Goal: Task Accomplishment & Management: Manage account settings

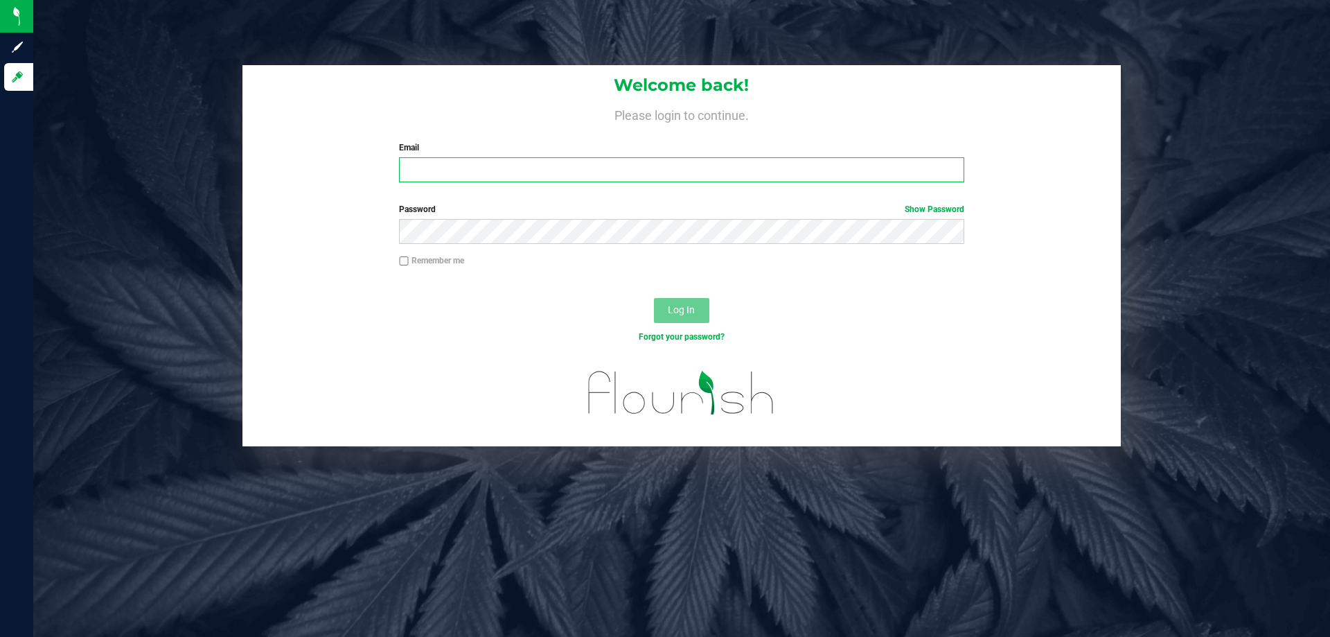
click at [486, 180] on input "Email" at bounding box center [681, 169] width 565 height 25
type input "[EMAIL_ADDRESS][DOMAIN_NAME]"
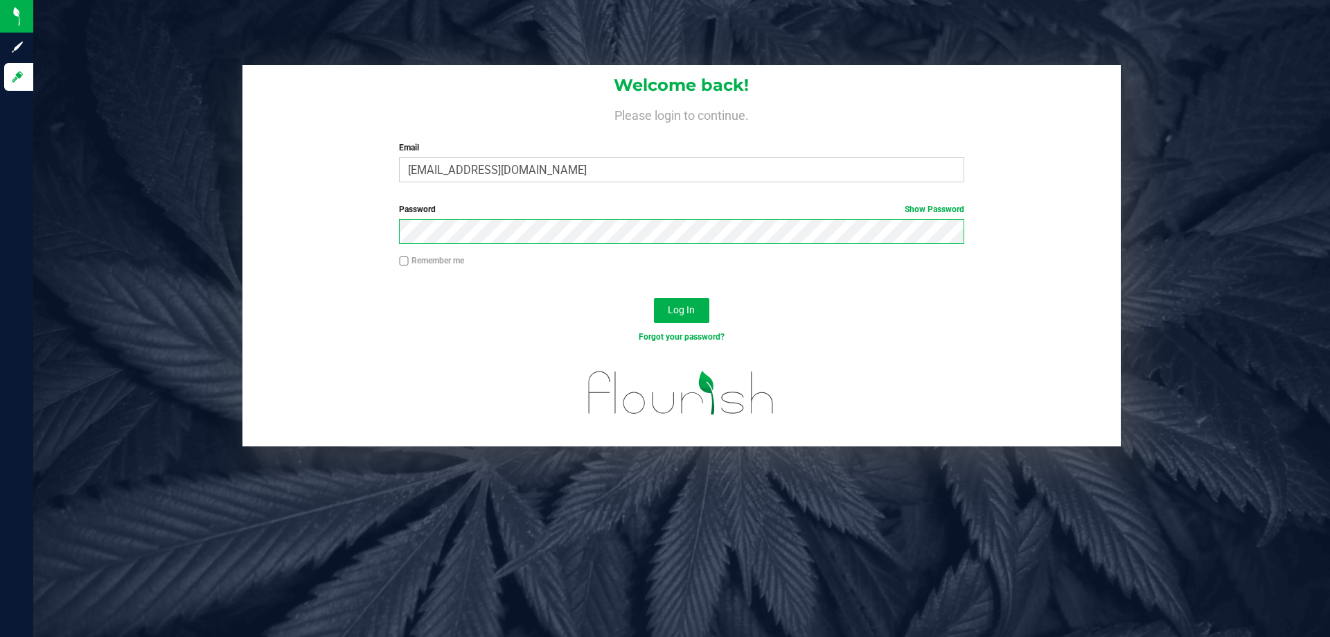
click at [654, 298] on button "Log In" at bounding box center [681, 310] width 55 height 25
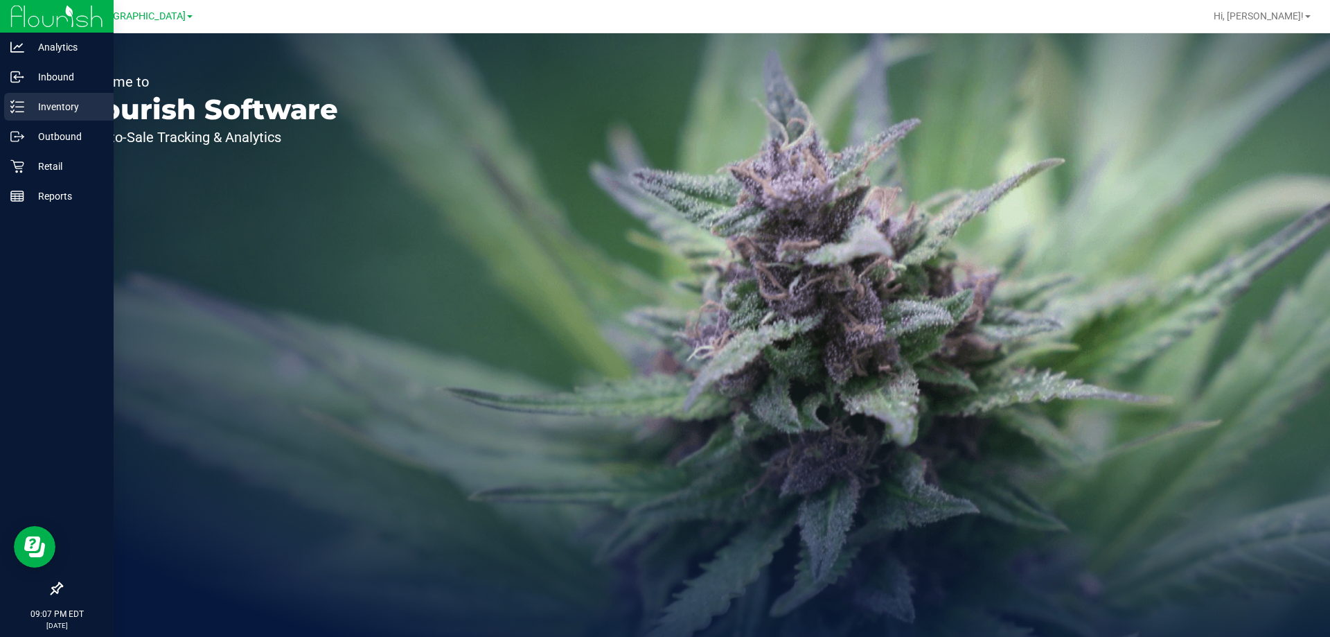
click at [13, 116] on div "Inventory" at bounding box center [58, 107] width 109 height 28
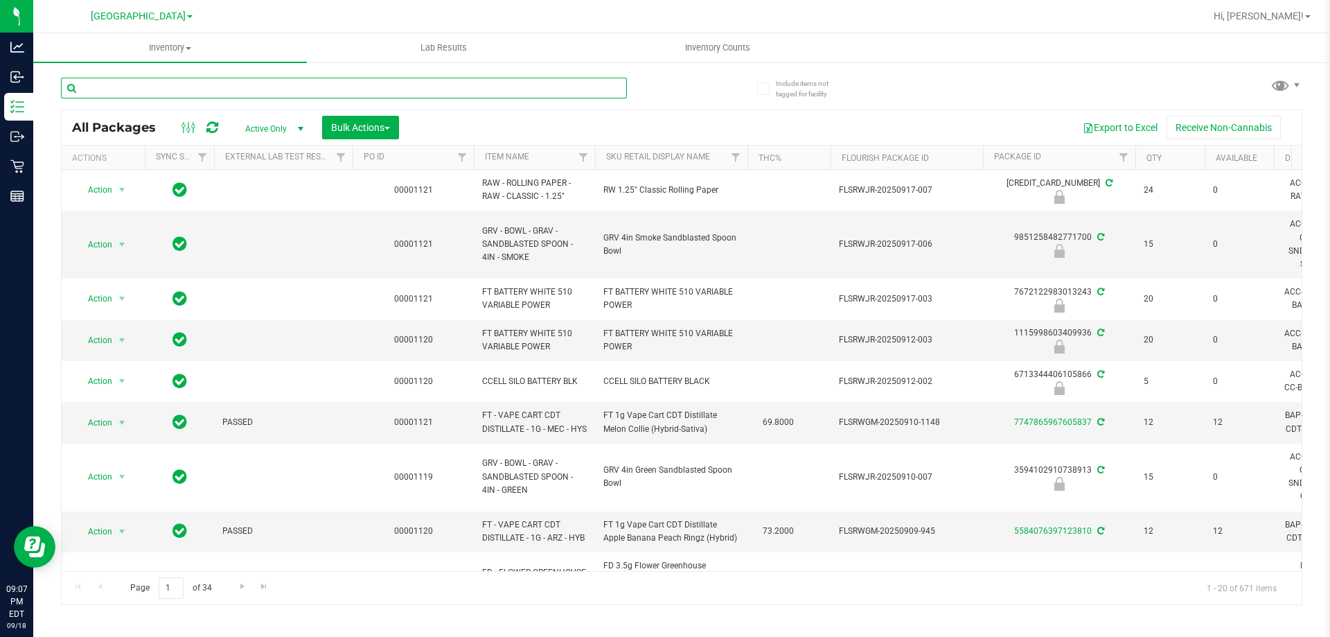
click at [567, 94] on input "text" at bounding box center [344, 88] width 566 height 21
type input "1121036277038543"
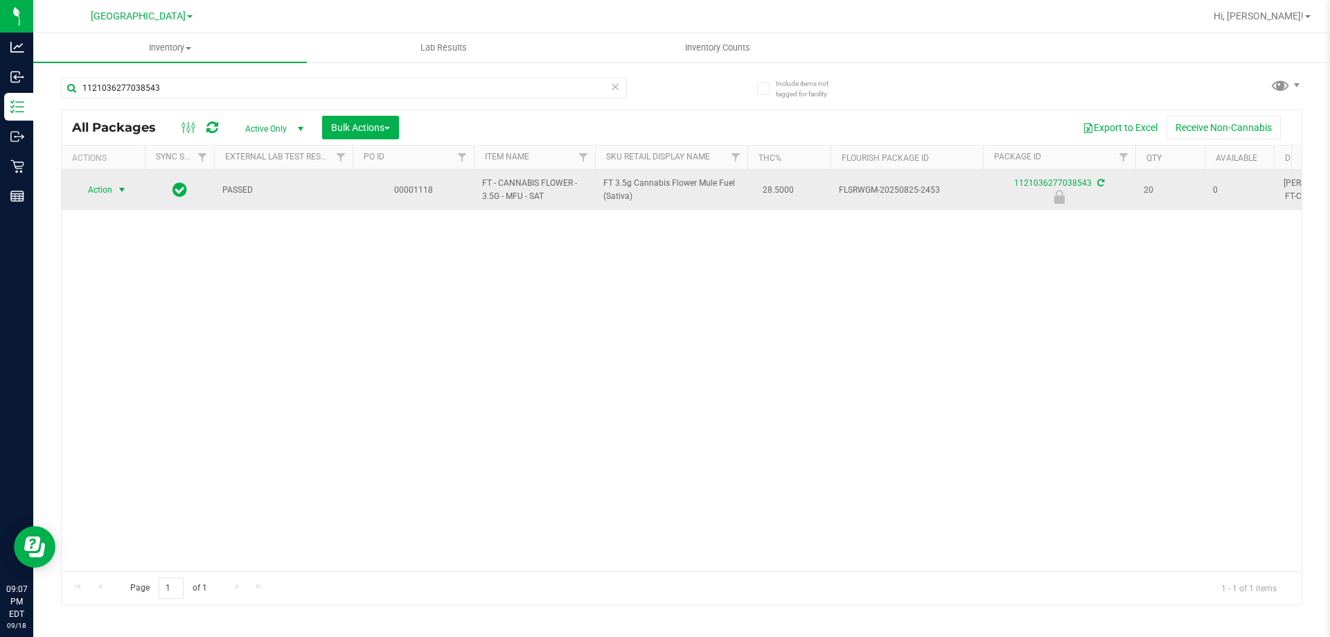
click at [125, 195] on span "select" at bounding box center [121, 189] width 11 height 11
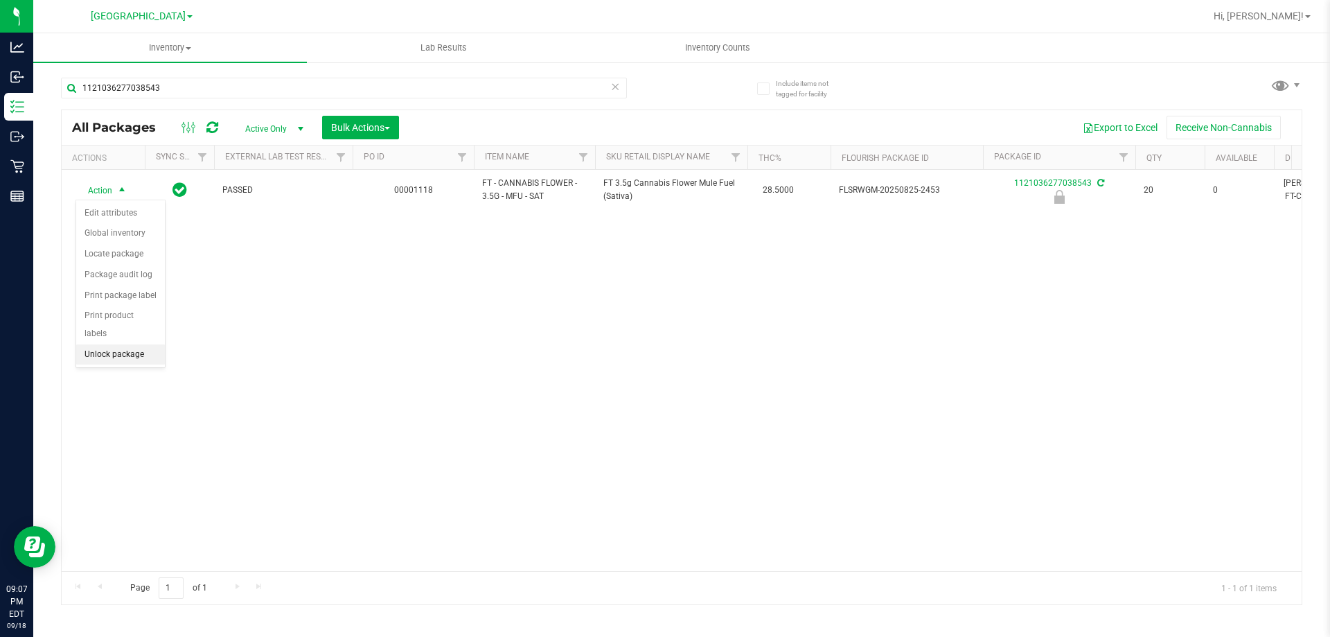
click at [108, 344] on li "Unlock package" at bounding box center [120, 354] width 89 height 21
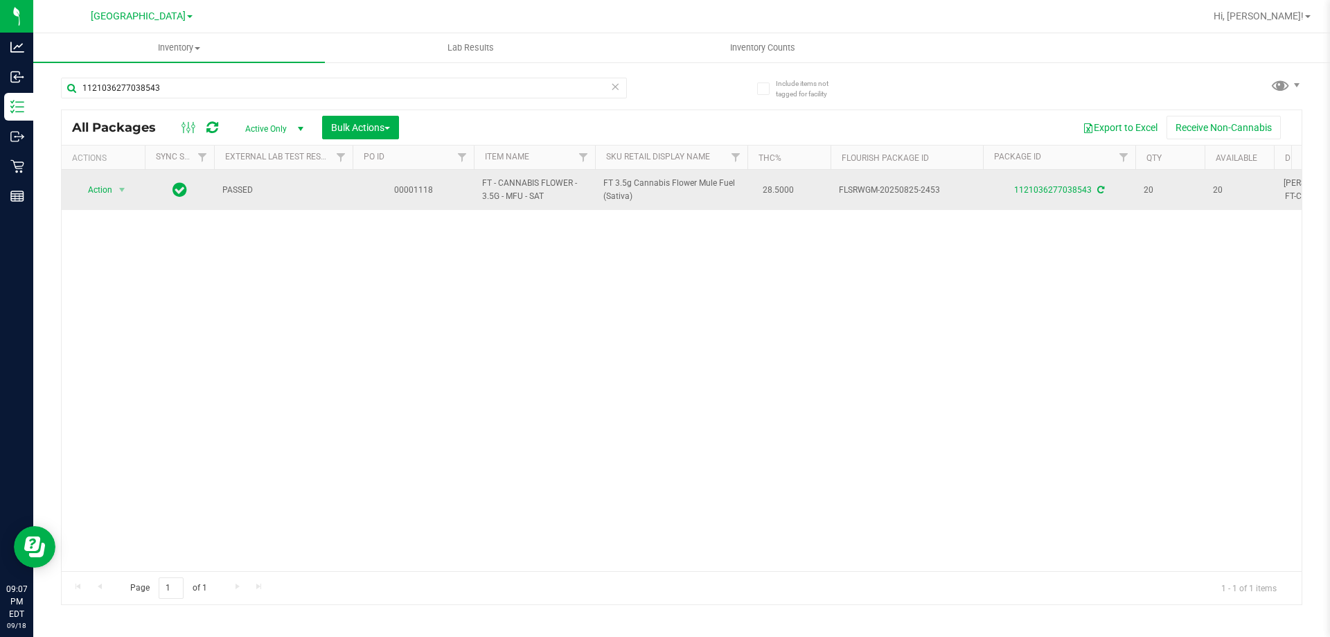
drag, startPoint x: 523, startPoint y: 198, endPoint x: 480, endPoint y: 177, distance: 48.0
click at [480, 177] on td "FT - CANNABIS FLOWER - 3.5G - MFU - SAT" at bounding box center [534, 190] width 121 height 40
copy span "FT - CANNABIS FLOWER - 3.5G - MFU"
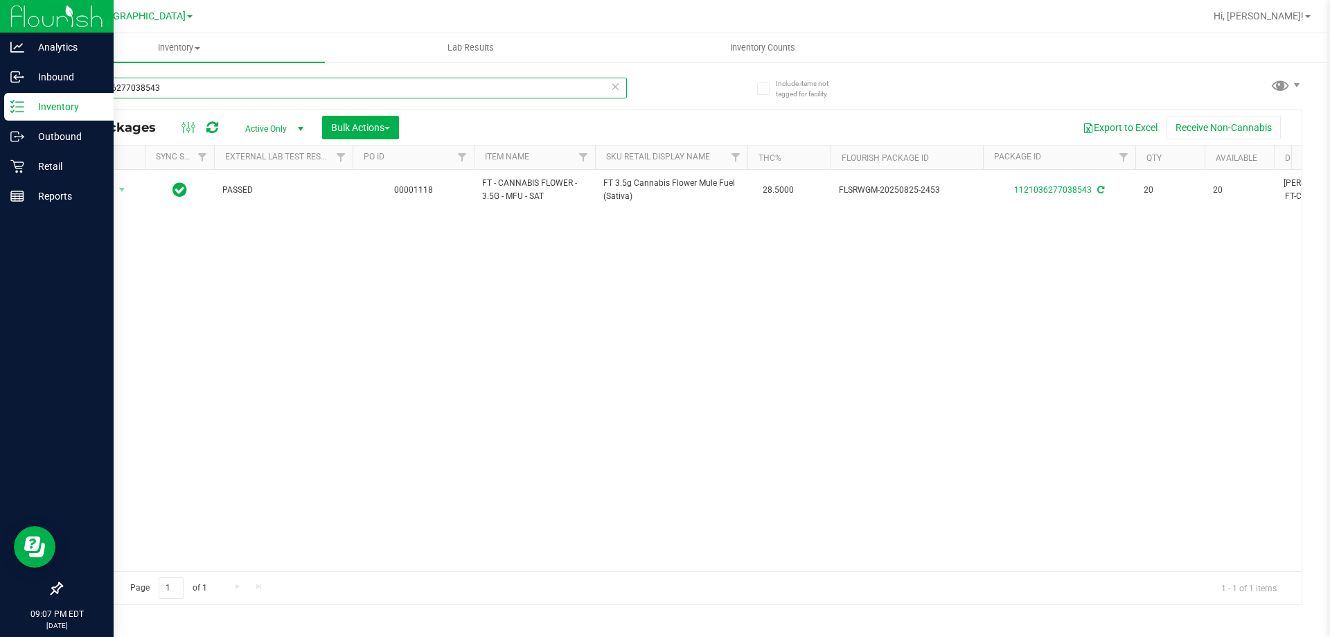
drag, startPoint x: 209, startPoint y: 96, endPoint x: 28, endPoint y: 96, distance: 181.5
click at [30, 94] on div "Analytics Inbound Inventory Outbound Retail Reports 09:07 PM EDT 09/18/2025 09/…" at bounding box center [665, 318] width 1330 height 637
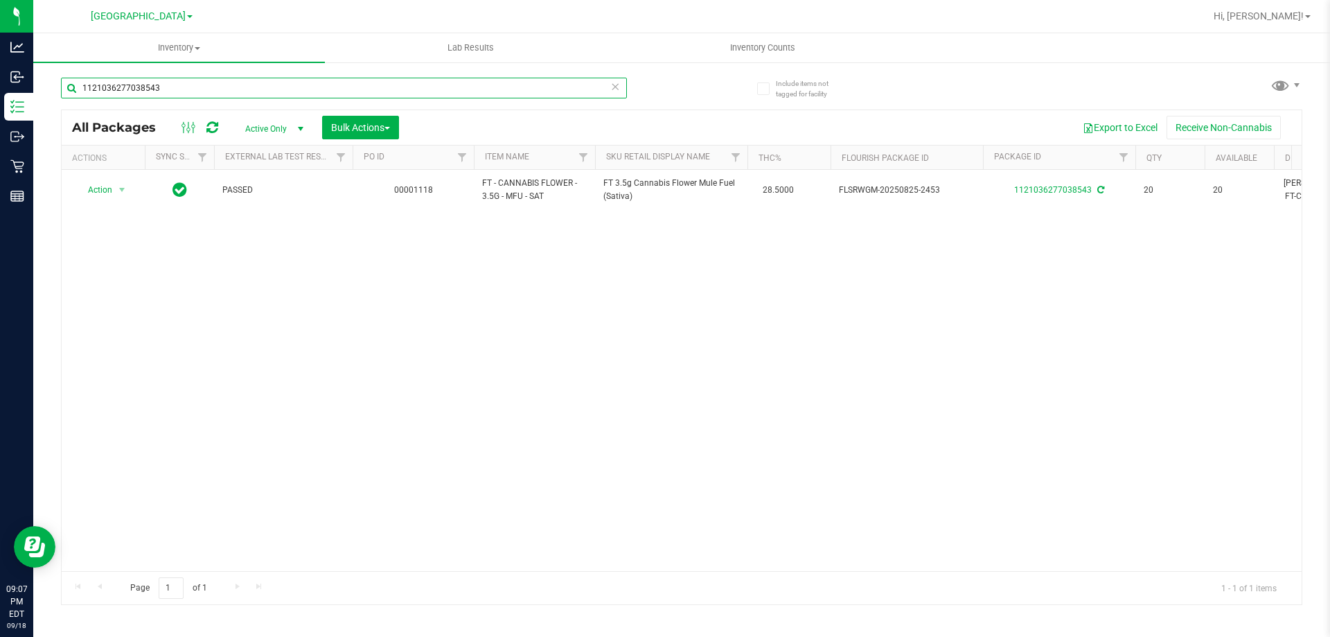
paste input "FT - CANNABIS FLOWER - 3.5G - MFU"
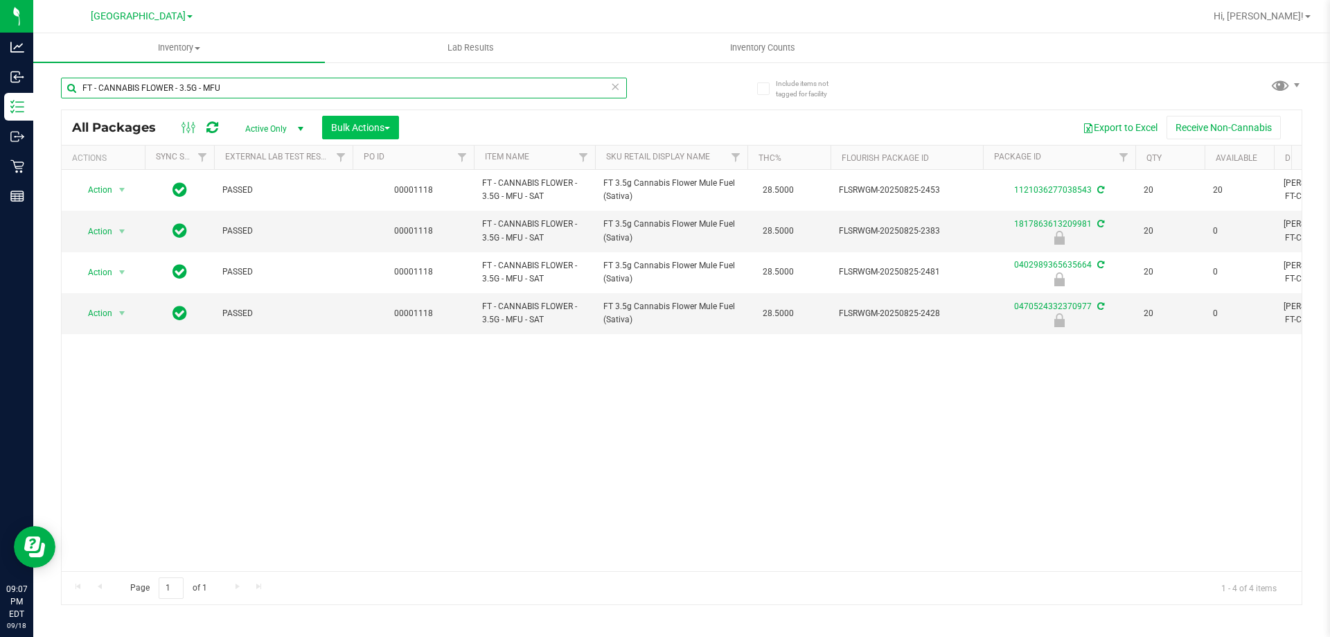
type input "FT - CANNABIS FLOWER - 3.5G - MFU"
click at [373, 127] on span "Bulk Actions" at bounding box center [360, 127] width 59 height 11
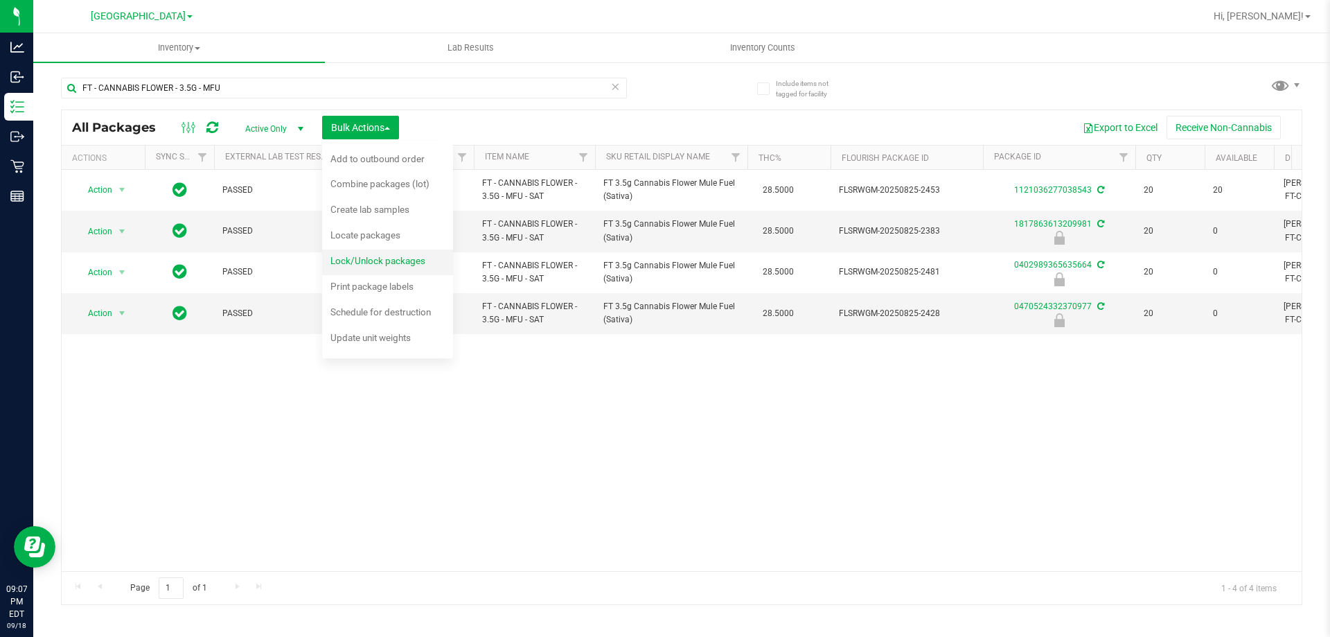
click at [378, 252] on div "Lock/Unlock packages" at bounding box center [387, 262] width 114 height 22
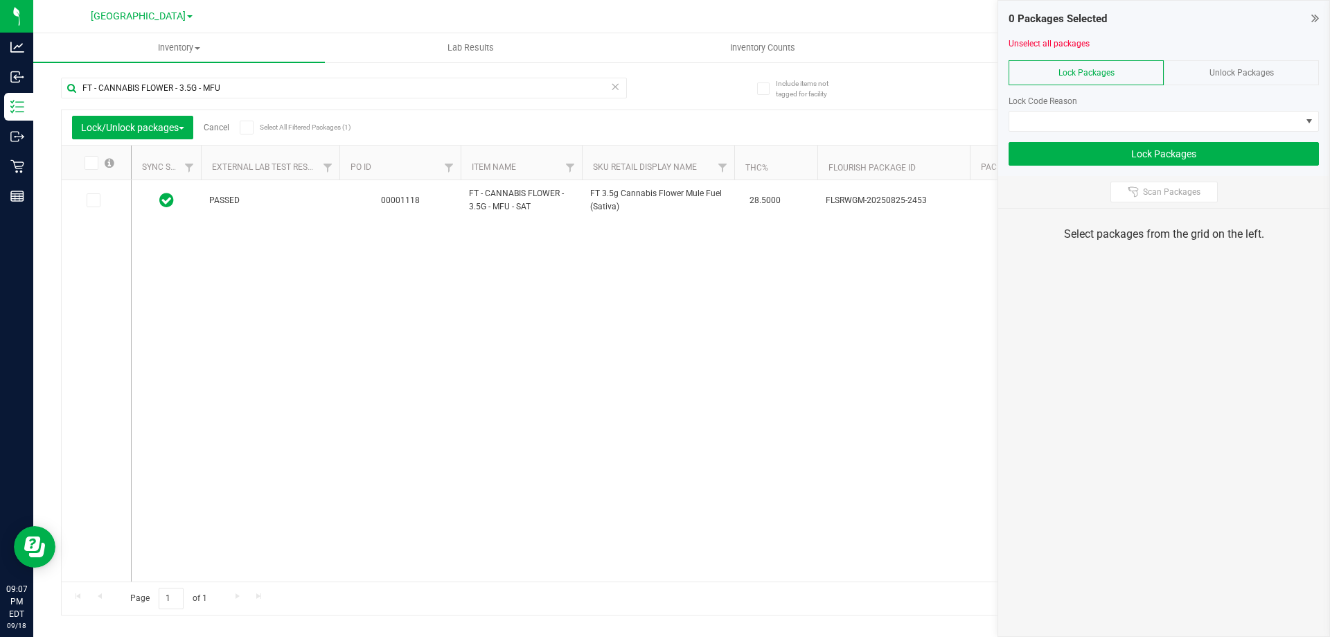
click at [1244, 79] on div "Unlock Packages" at bounding box center [1241, 72] width 155 height 25
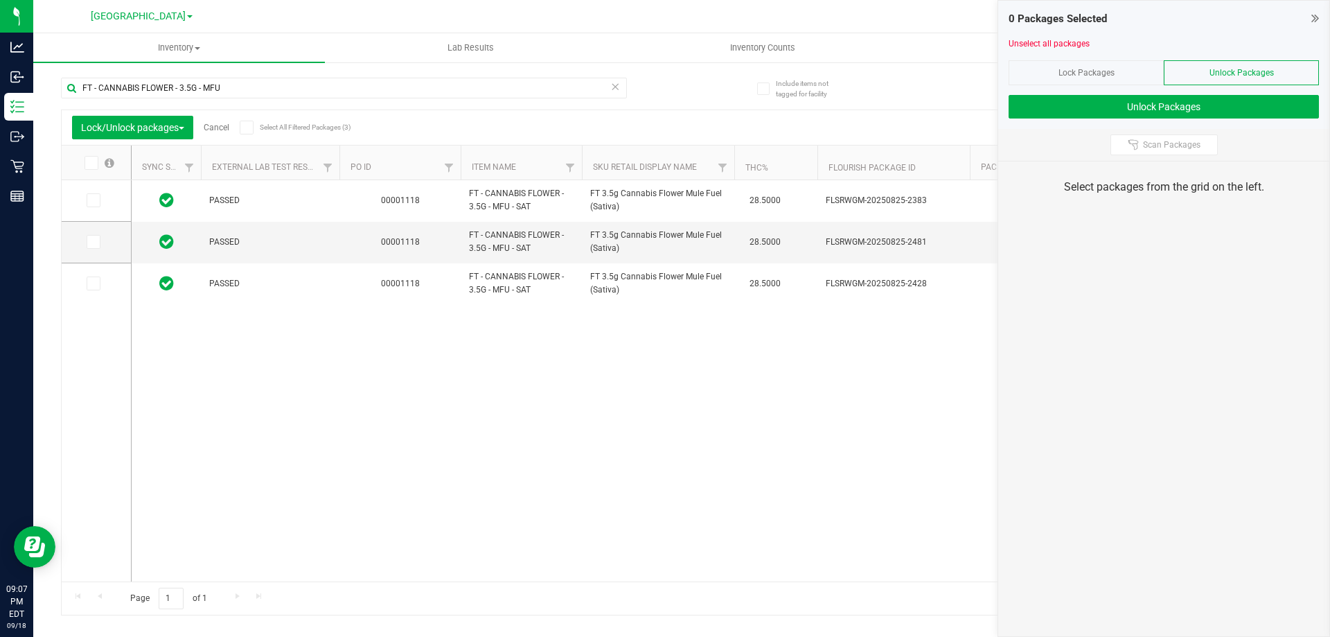
click at [94, 169] on span at bounding box center [92, 163] width 14 height 14
click at [0, 0] on input "checkbox" at bounding box center [0, 0] width 0 height 0
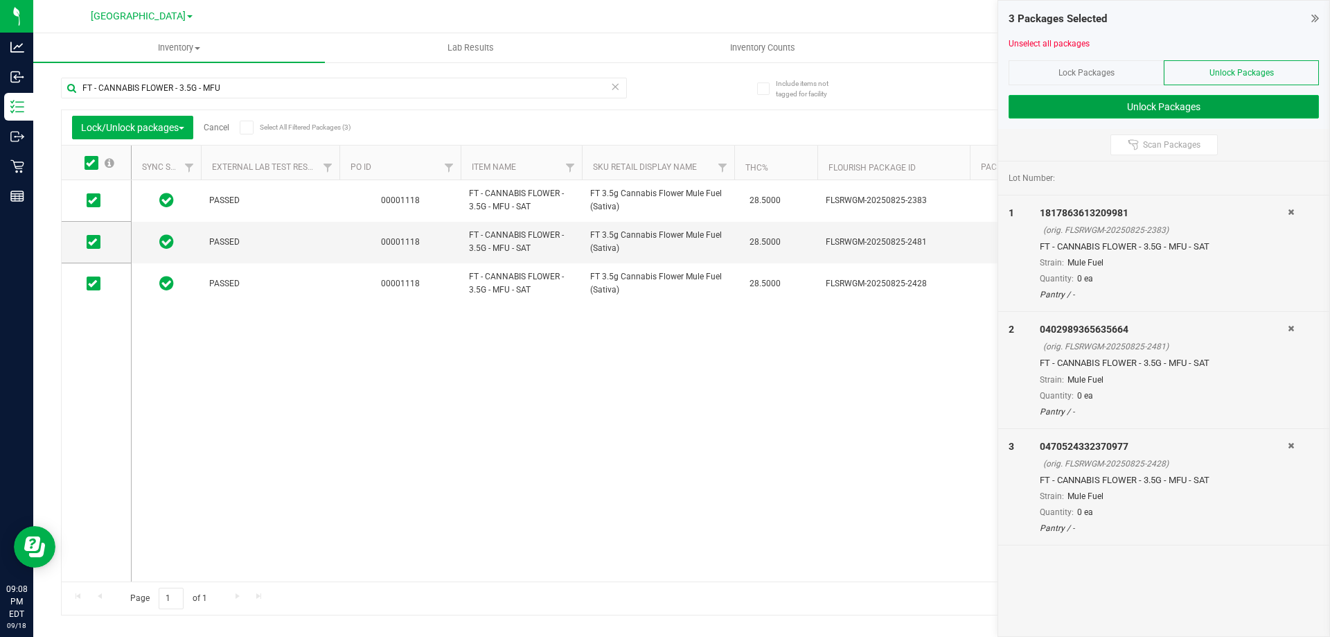
click at [1156, 103] on button "Unlock Packages" at bounding box center [1164, 107] width 310 height 24
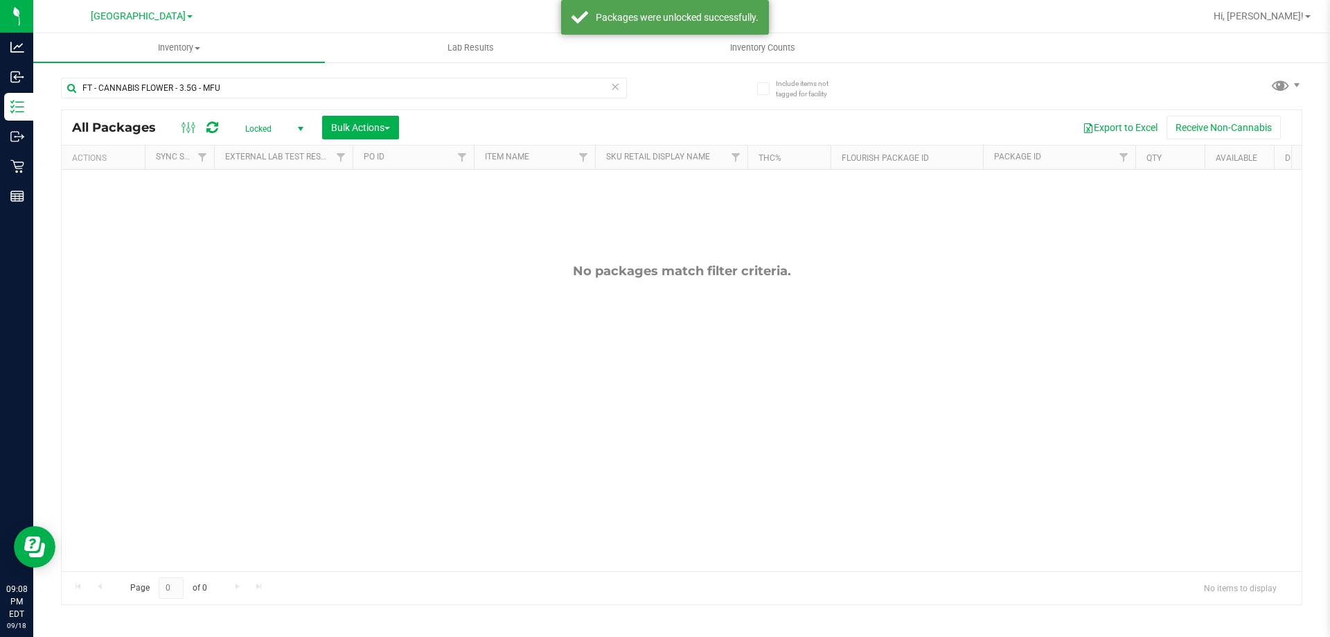
click at [288, 133] on span "Locked" at bounding box center [271, 128] width 76 height 19
click at [283, 157] on li "Active Only" at bounding box center [270, 151] width 75 height 21
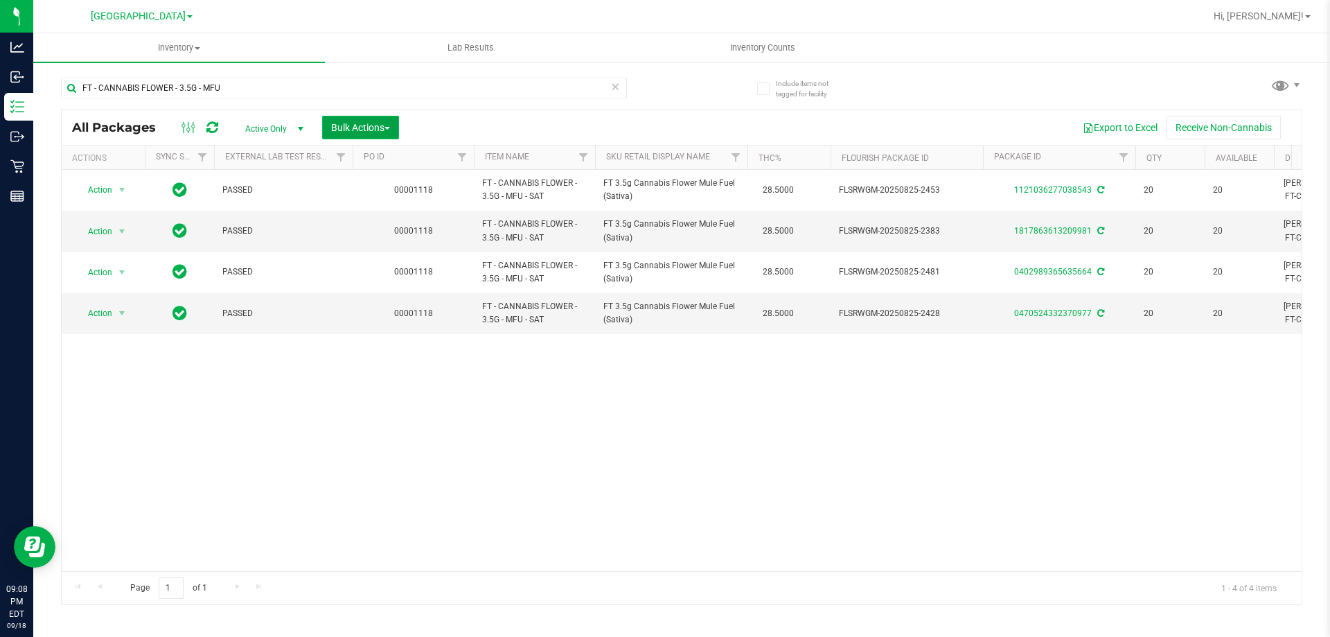
click at [344, 129] on span "Bulk Actions" at bounding box center [360, 127] width 59 height 11
click at [385, 258] on span "Lock/Unlock packages" at bounding box center [377, 260] width 95 height 11
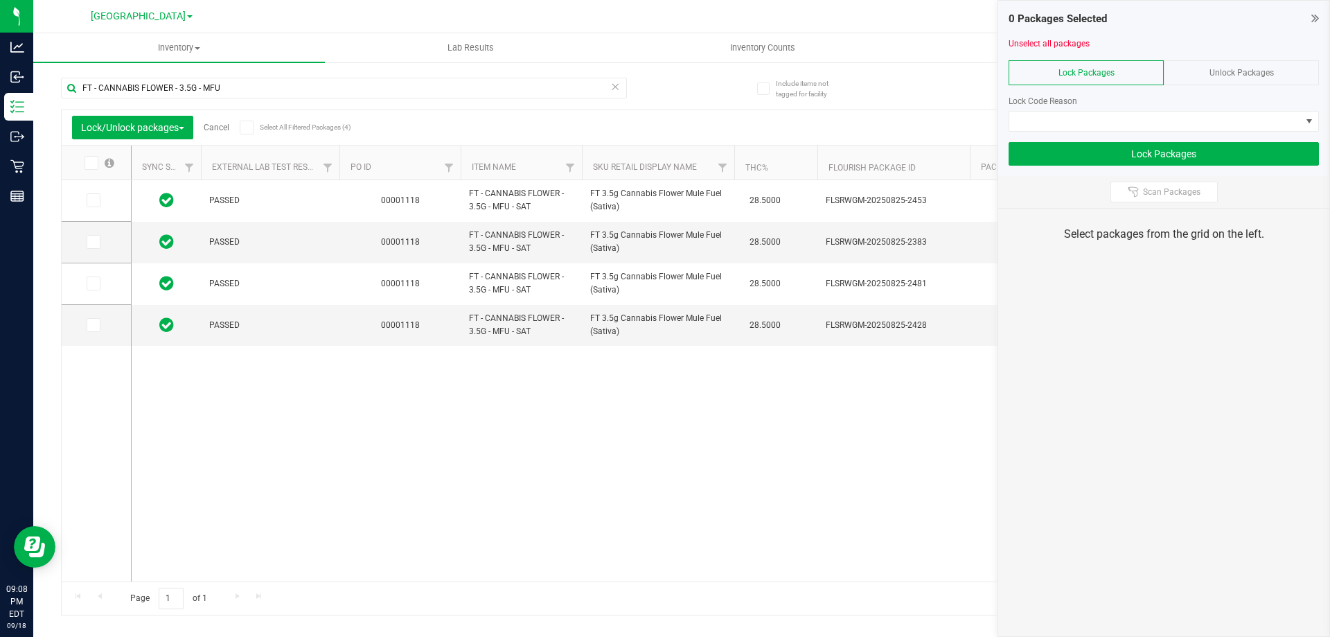
click at [94, 163] on icon at bounding box center [90, 163] width 9 height 0
click at [0, 0] on input "checkbox" at bounding box center [0, 0] width 0 height 0
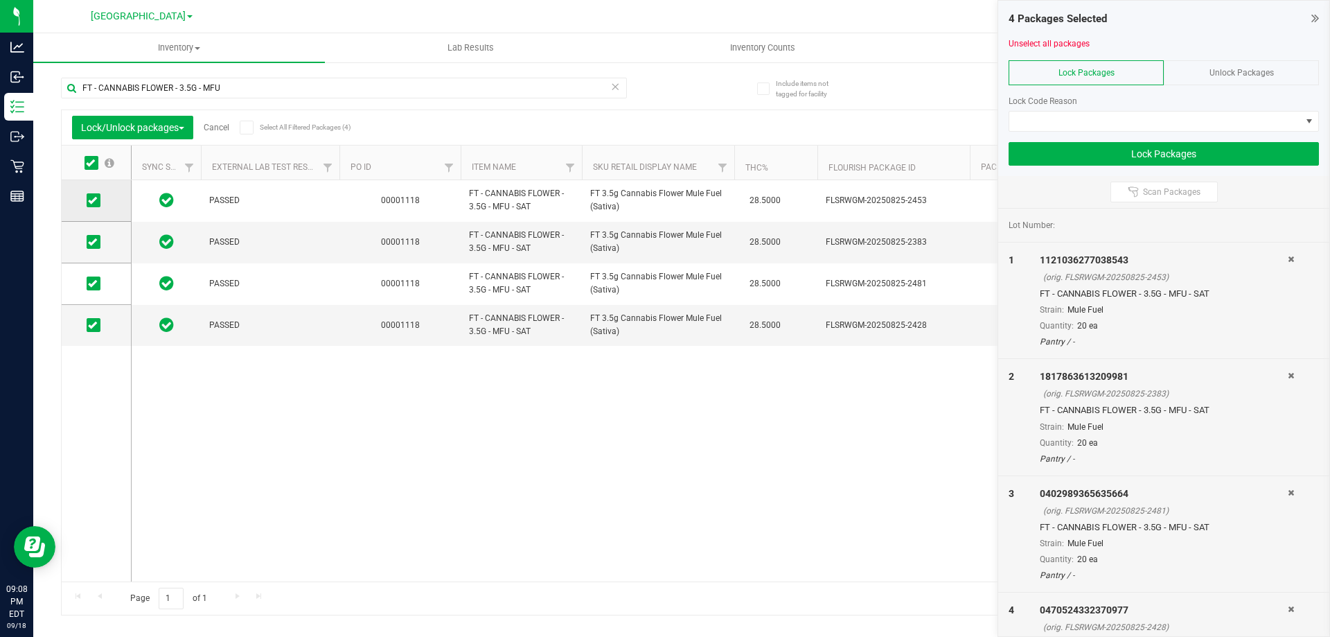
click at [95, 200] on icon at bounding box center [92, 200] width 9 height 0
click at [0, 0] on input "checkbox" at bounding box center [0, 0] width 0 height 0
click at [1150, 118] on span at bounding box center [1155, 121] width 292 height 19
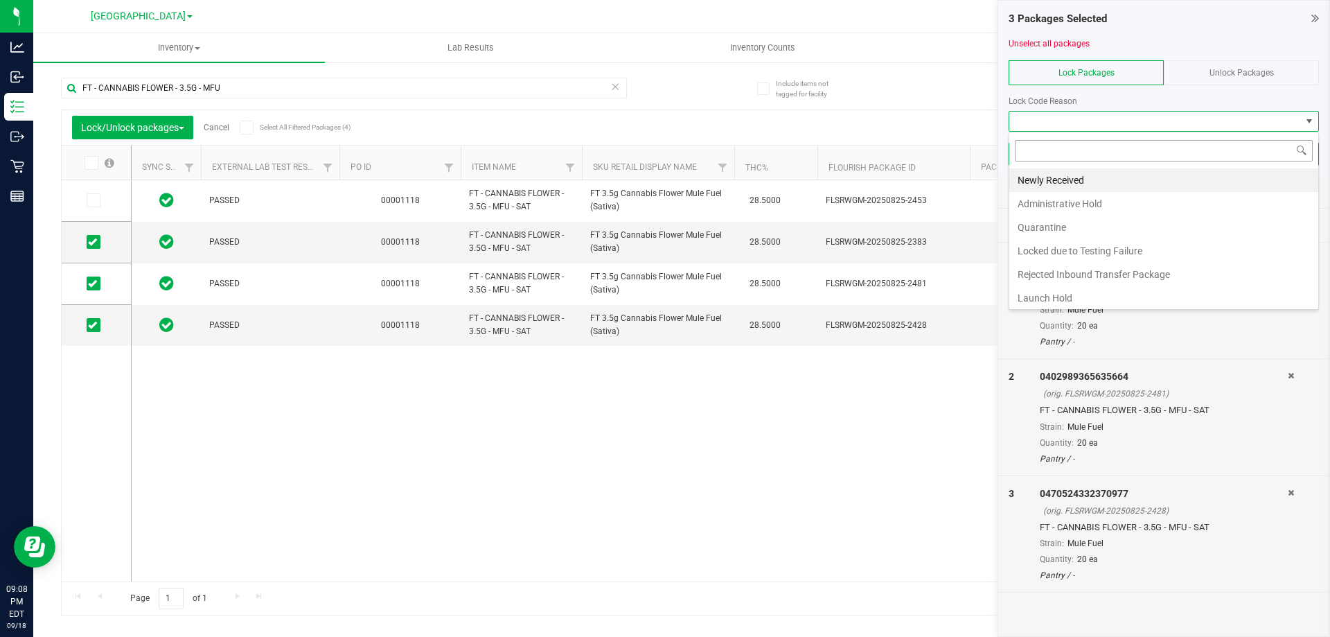
scroll to position [21, 310]
click at [1113, 204] on li "Administrative Hold" at bounding box center [1163, 204] width 309 height 24
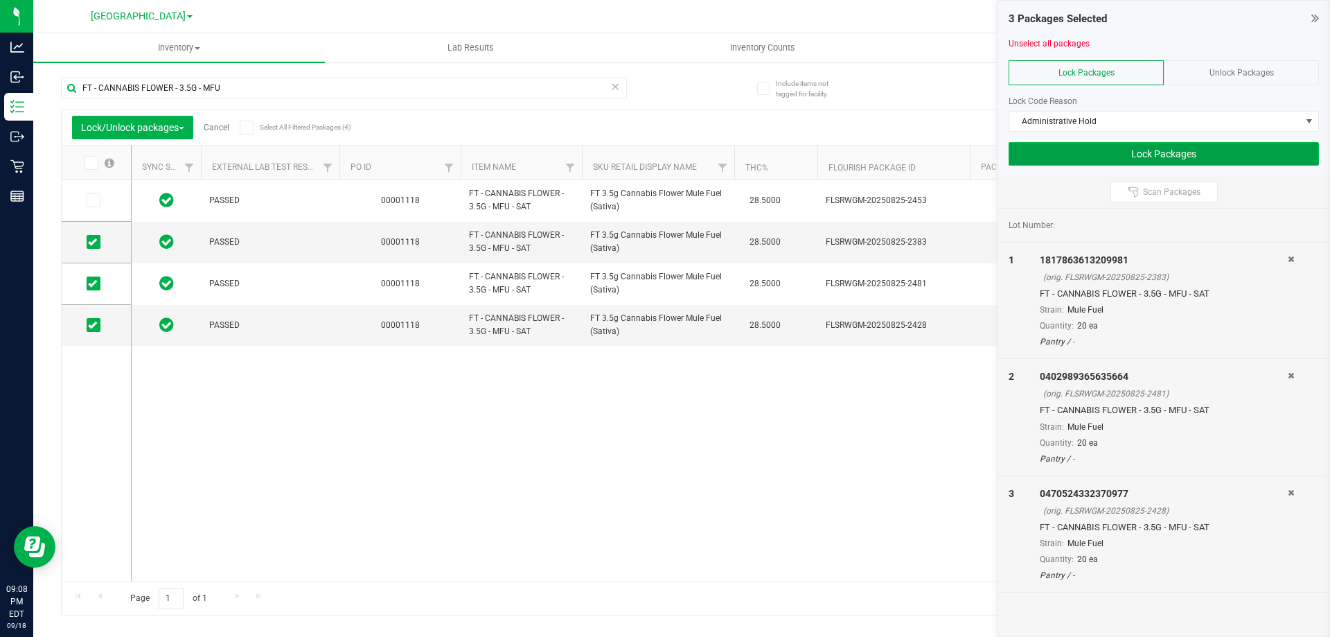
click at [1212, 156] on button "Lock Packages" at bounding box center [1164, 154] width 310 height 24
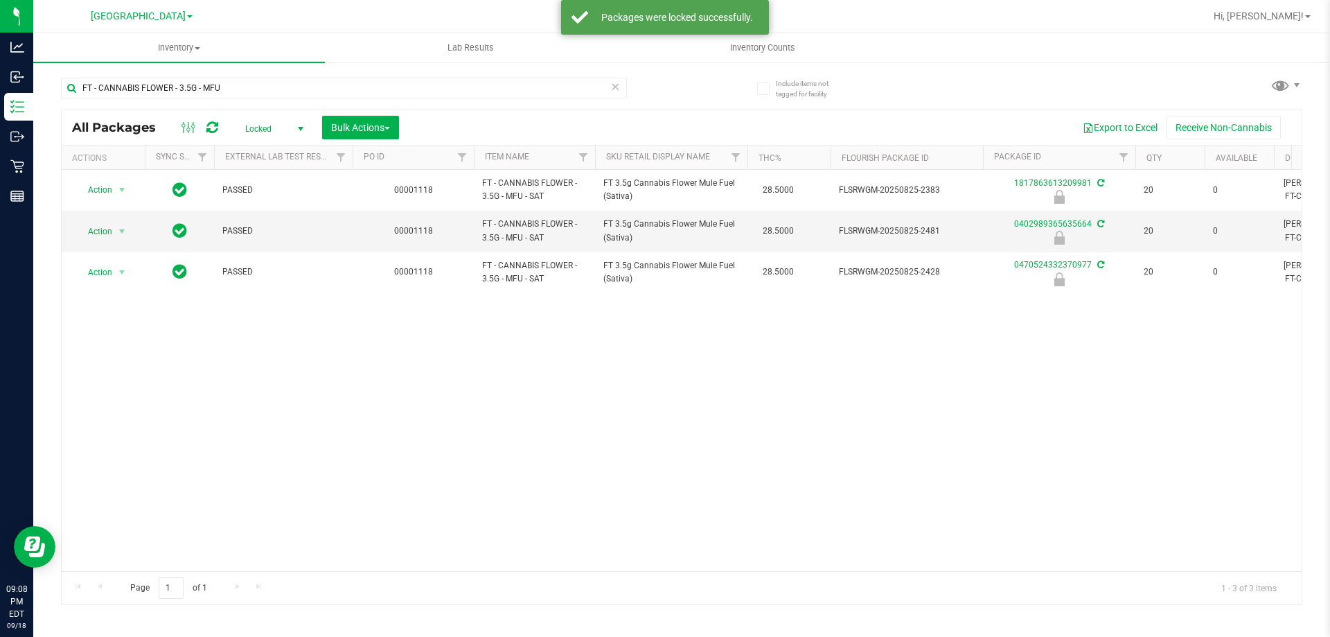
click at [300, 134] on span "select" at bounding box center [300, 128] width 17 height 19
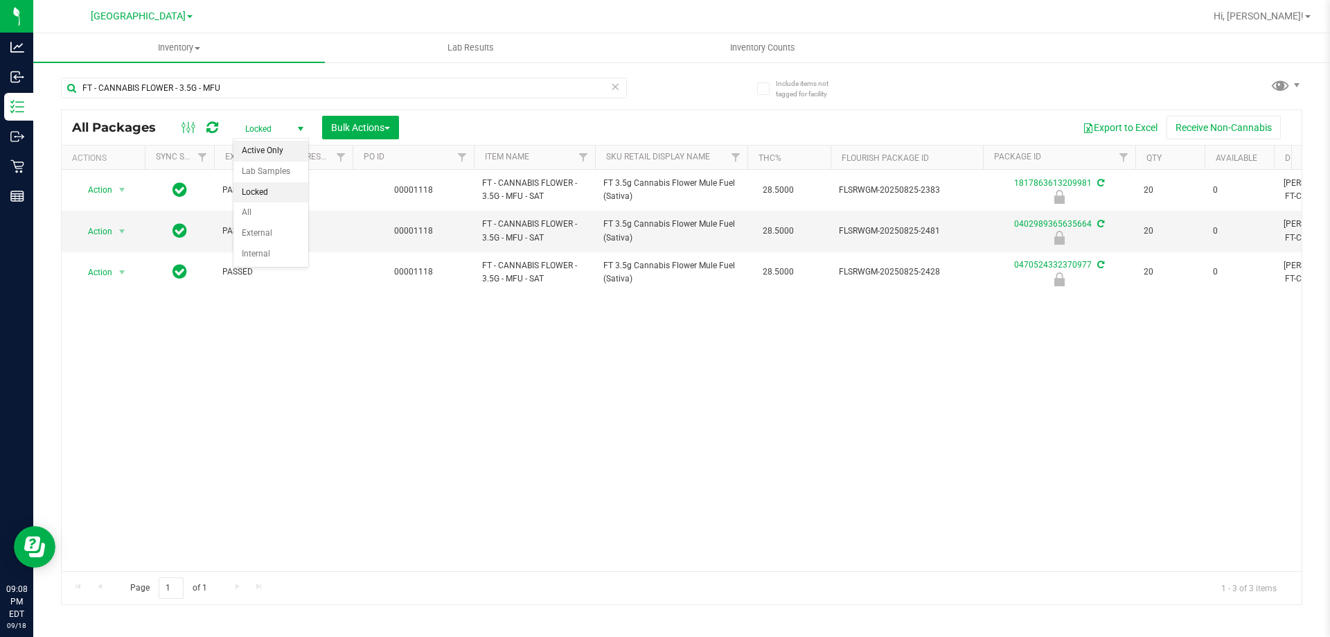
click at [276, 158] on li "Active Only" at bounding box center [270, 151] width 75 height 21
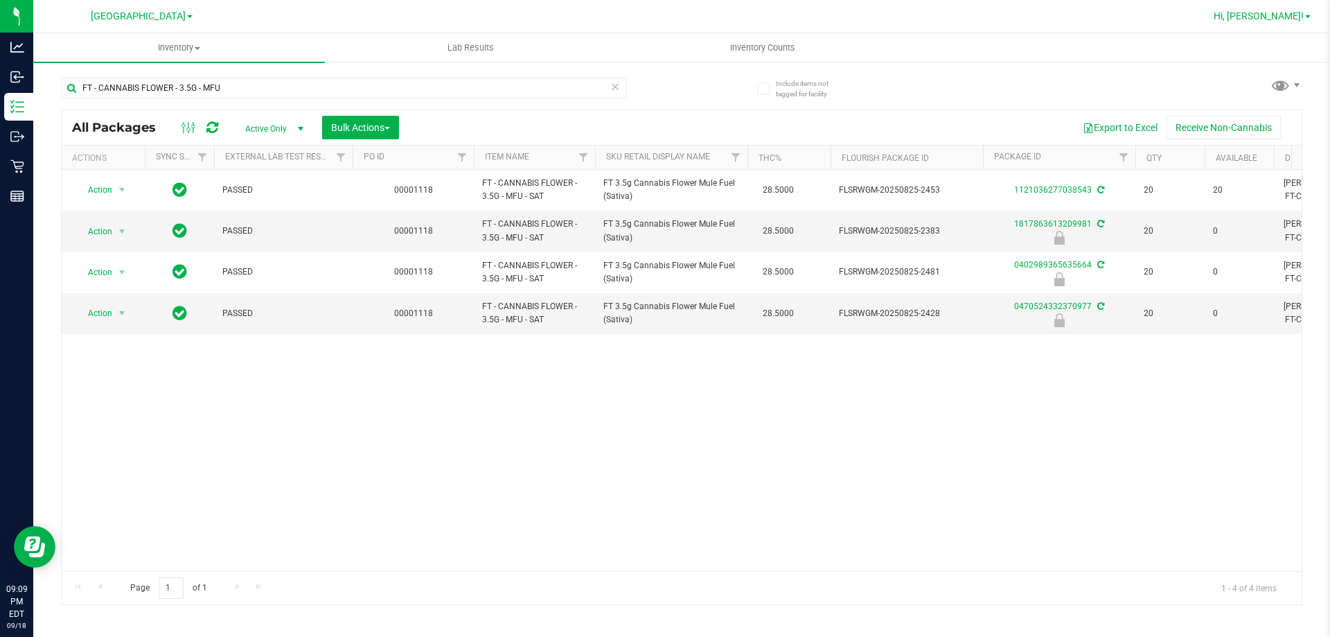
click at [1314, 16] on link "Hi, [PERSON_NAME]!" at bounding box center [1262, 16] width 108 height 15
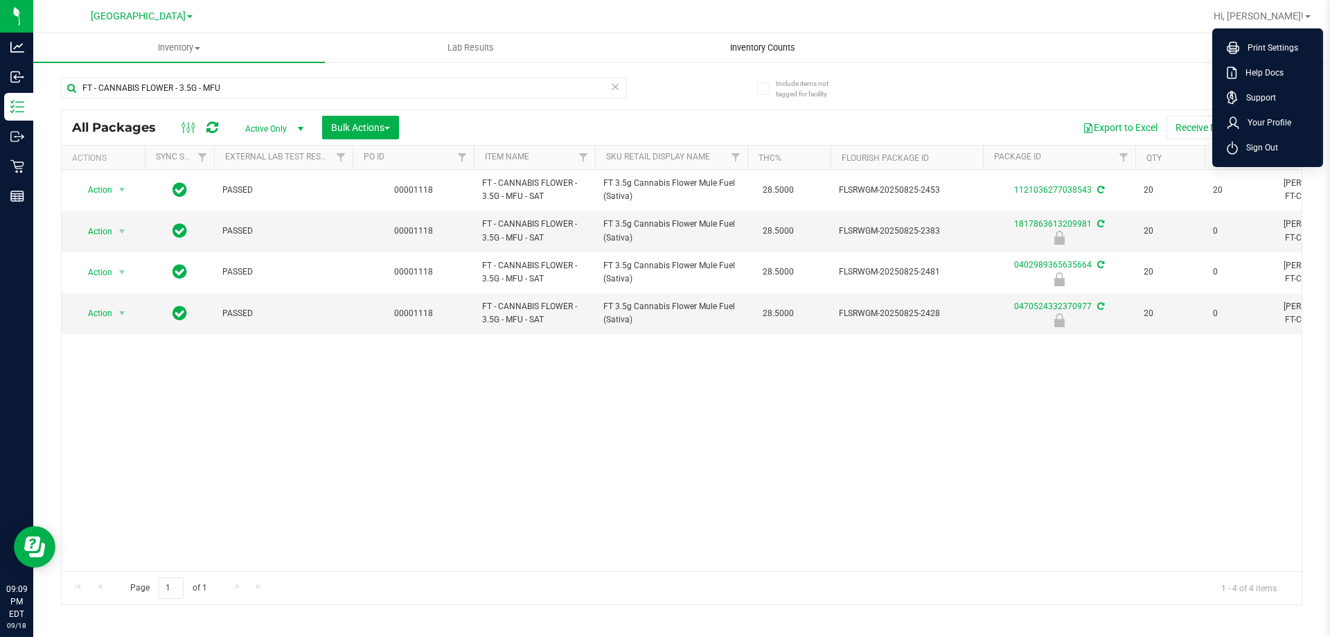
click at [761, 55] on uib-tab-heading "Inventory Counts" at bounding box center [762, 48] width 290 height 28
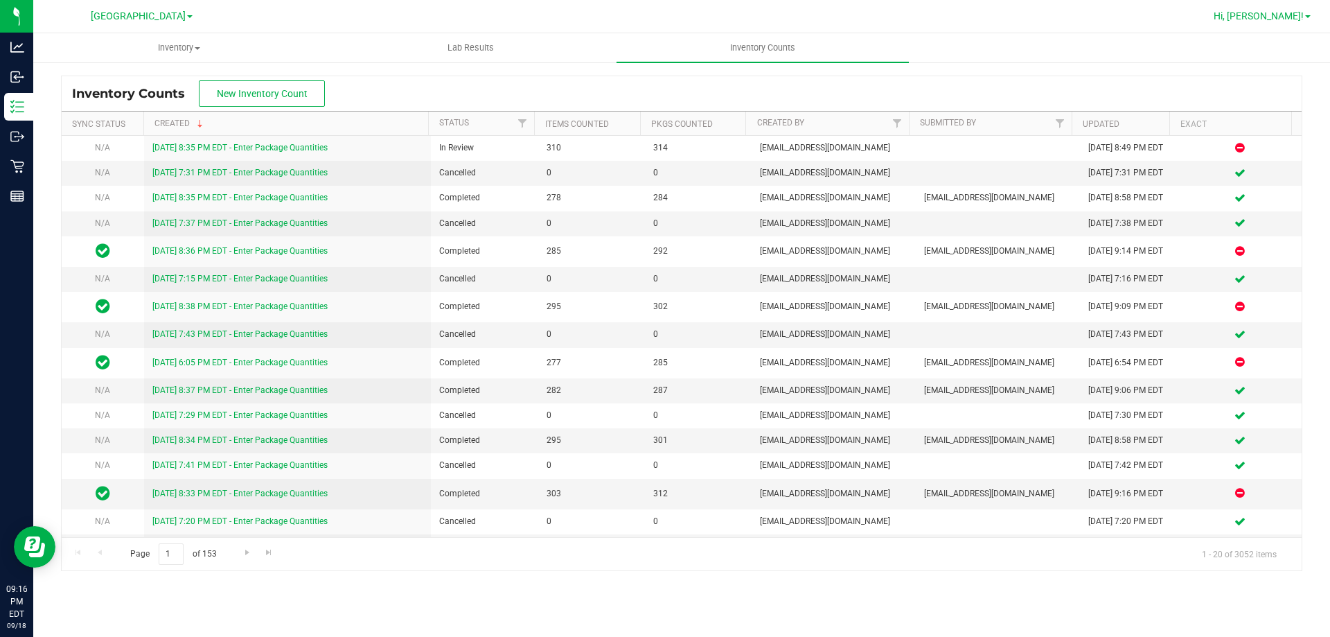
click at [1300, 11] on span "Hi, [PERSON_NAME]!" at bounding box center [1259, 15] width 90 height 11
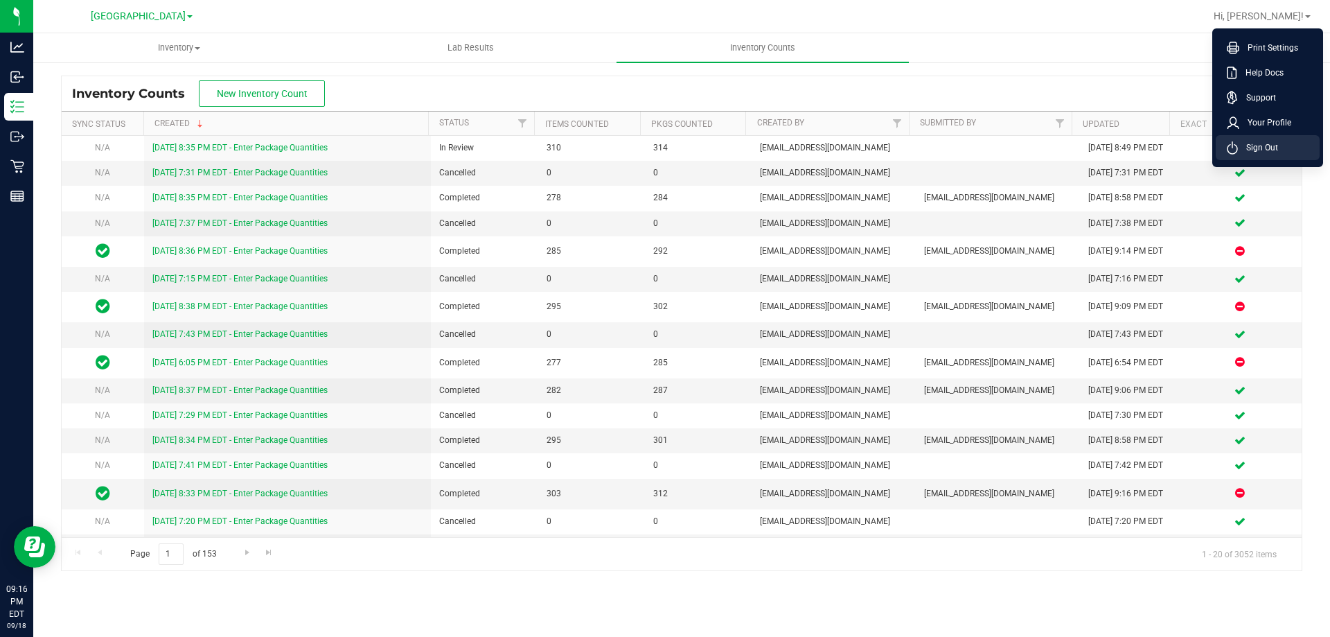
click at [1269, 146] on span "Sign Out" at bounding box center [1258, 148] width 40 height 14
